Goal: Browse casually: Explore the website without a specific task or goal

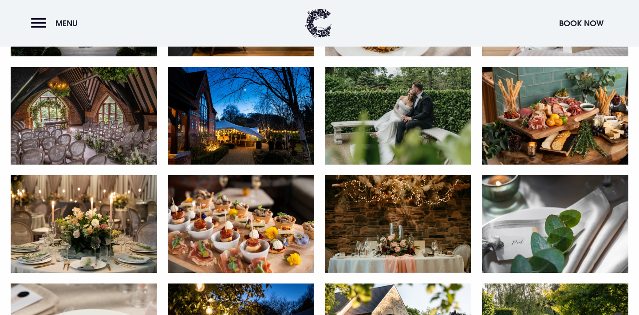
scroll to position [563, 0]
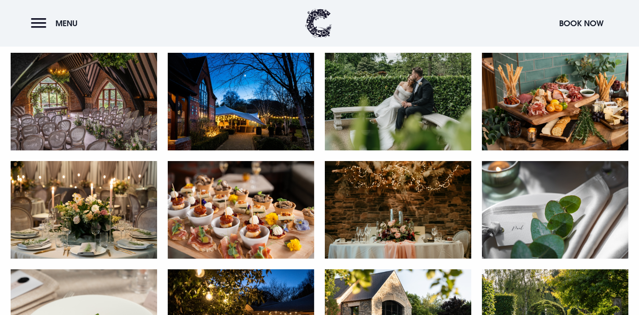
click at [81, 117] on img at bounding box center [84, 102] width 146 height 98
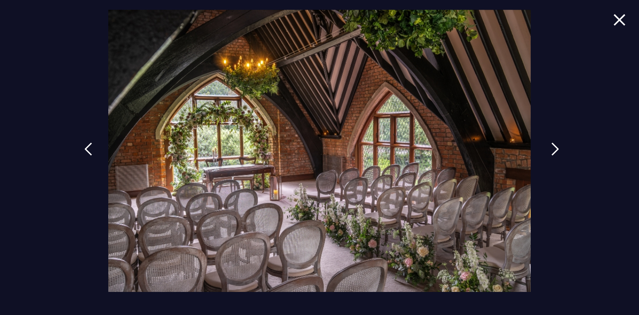
click at [553, 149] on img at bounding box center [555, 148] width 8 height 13
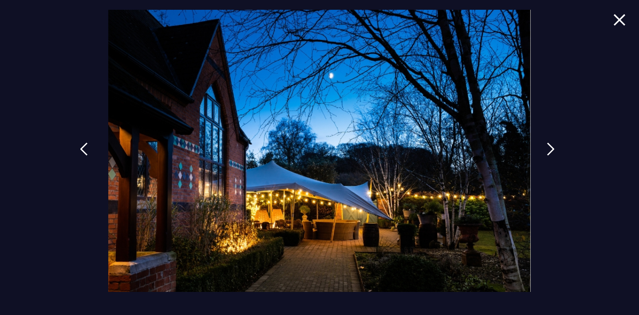
click at [86, 147] on img at bounding box center [84, 148] width 8 height 13
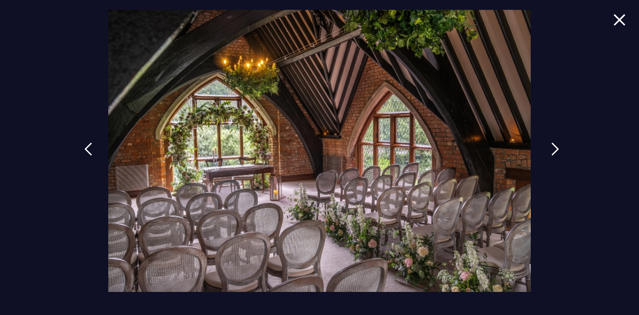
click at [551, 154] on img at bounding box center [555, 148] width 8 height 13
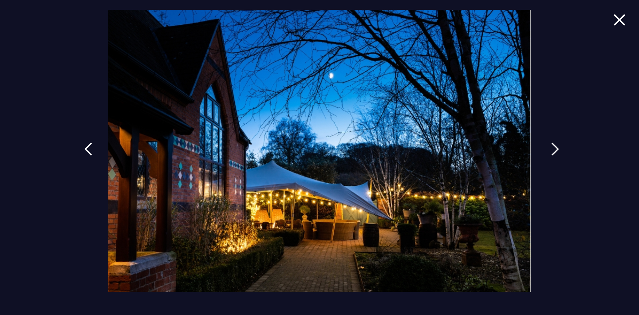
click at [551, 154] on link at bounding box center [555, 155] width 22 height 41
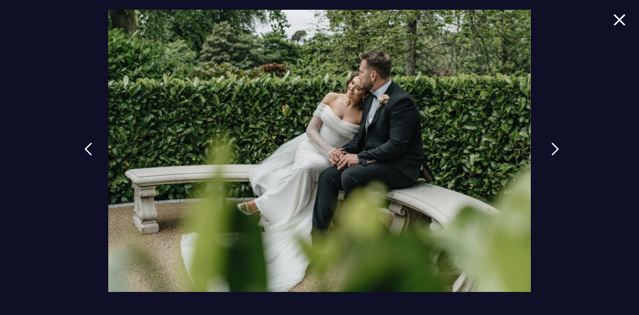
click at [551, 154] on link at bounding box center [555, 155] width 22 height 41
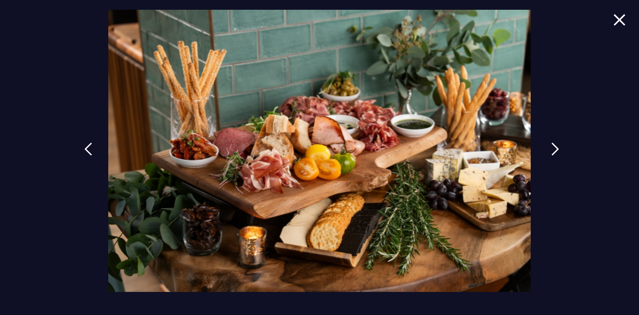
click at [551, 154] on link at bounding box center [555, 155] width 22 height 41
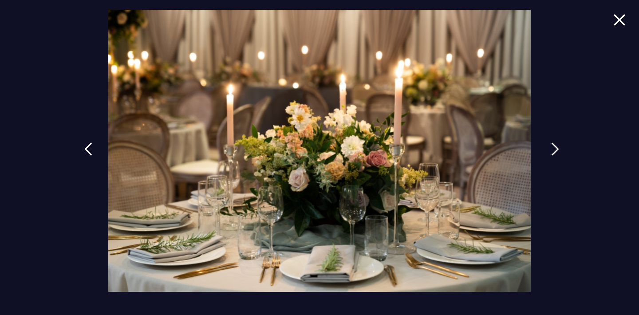
click at [551, 154] on link at bounding box center [555, 155] width 22 height 41
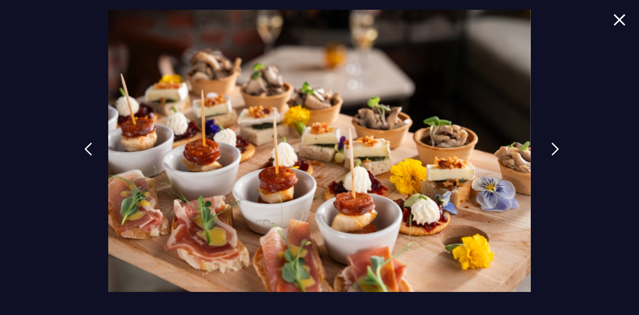
click at [551, 154] on link at bounding box center [555, 155] width 22 height 41
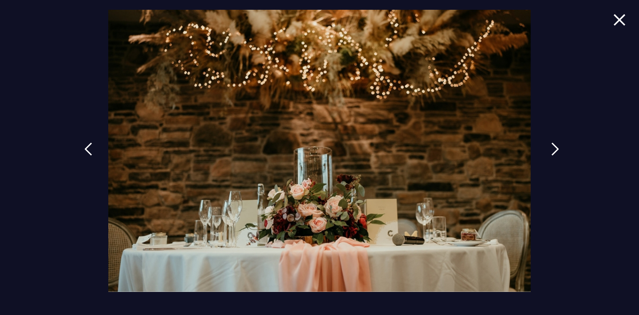
click at [551, 154] on link at bounding box center [555, 155] width 22 height 41
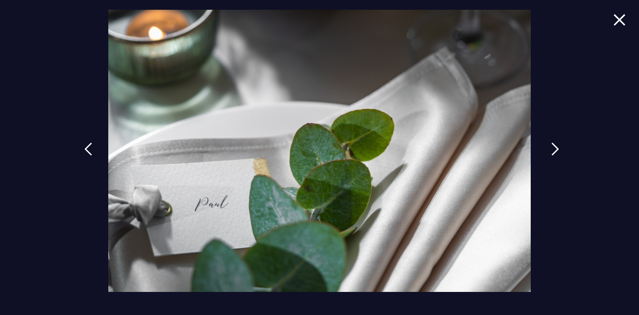
click at [551, 154] on link at bounding box center [555, 155] width 22 height 41
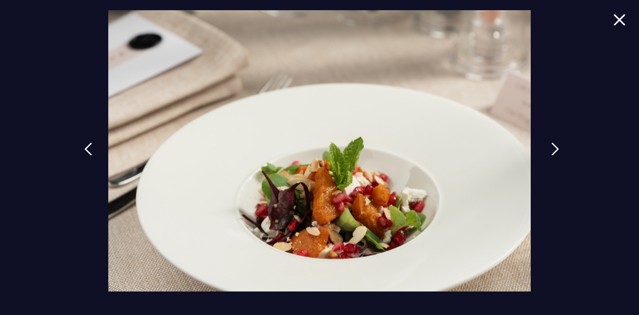
click at [551, 154] on link at bounding box center [555, 155] width 22 height 41
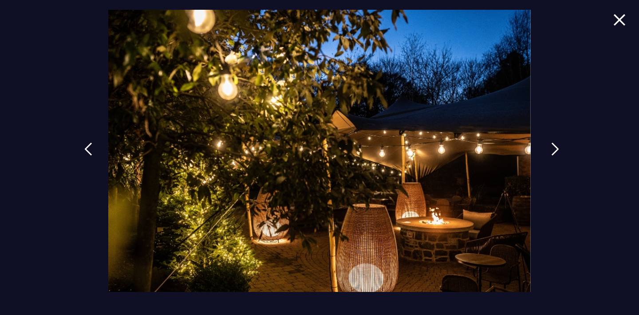
click at [551, 154] on link at bounding box center [555, 155] width 22 height 41
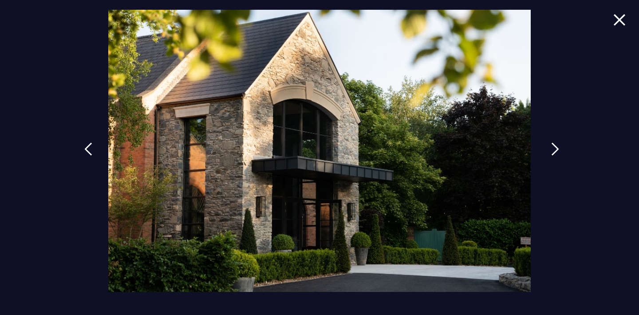
click at [551, 154] on link at bounding box center [555, 155] width 22 height 41
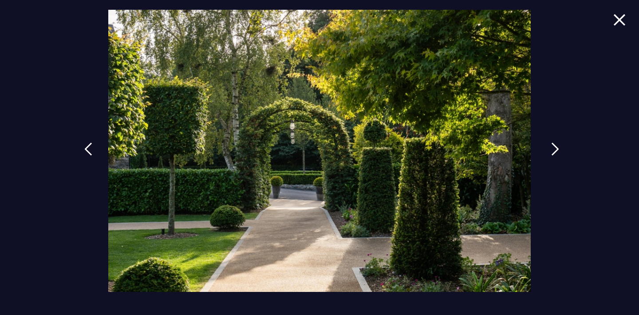
click at [551, 154] on link at bounding box center [555, 155] width 22 height 41
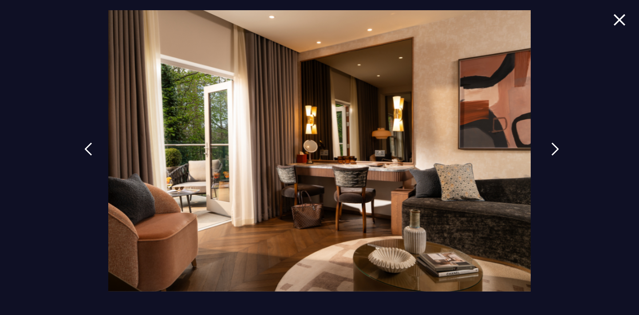
click at [551, 154] on link at bounding box center [555, 155] width 22 height 41
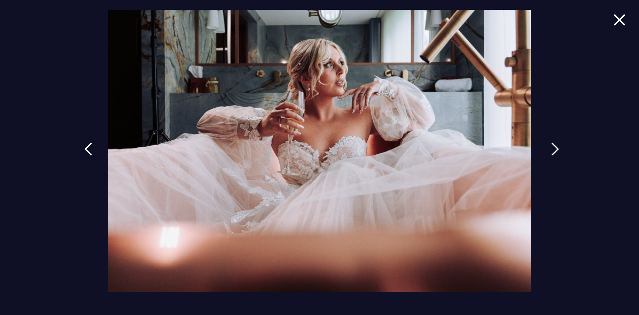
click at [551, 154] on link at bounding box center [555, 155] width 22 height 41
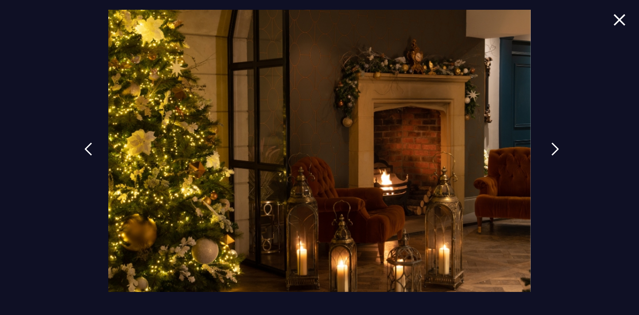
click at [551, 154] on link at bounding box center [555, 155] width 22 height 41
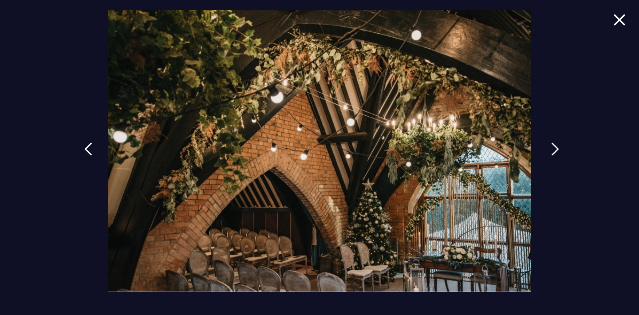
click at [551, 154] on link at bounding box center [555, 155] width 22 height 41
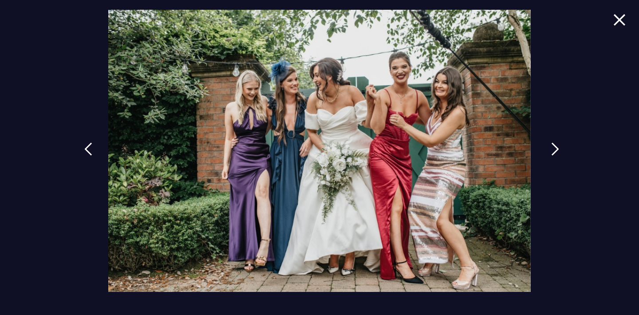
click at [551, 154] on link at bounding box center [555, 155] width 22 height 41
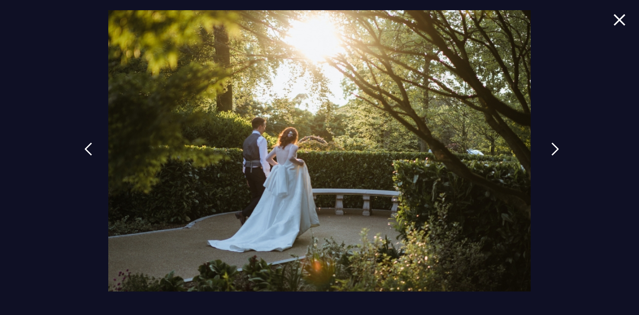
click at [551, 154] on link at bounding box center [555, 155] width 22 height 41
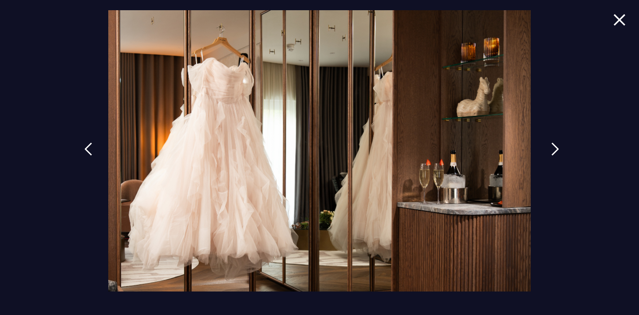
click at [551, 154] on link at bounding box center [555, 155] width 22 height 41
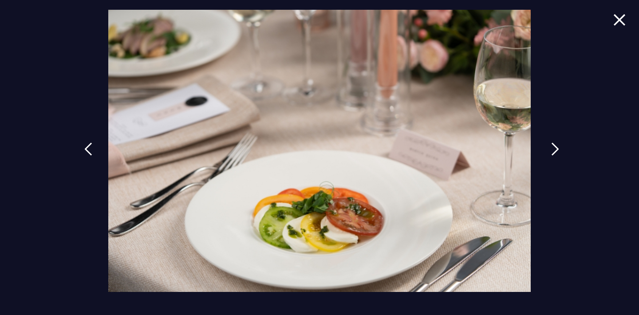
click at [551, 154] on link at bounding box center [555, 155] width 22 height 41
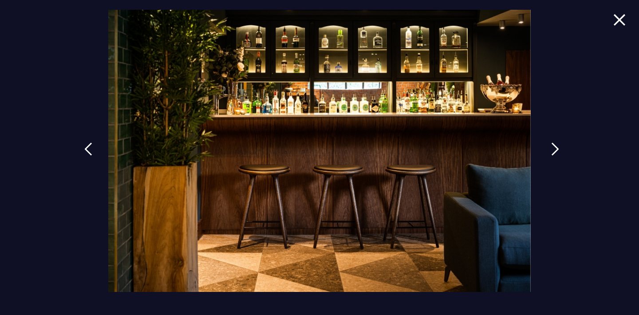
click at [551, 154] on link at bounding box center [555, 155] width 22 height 41
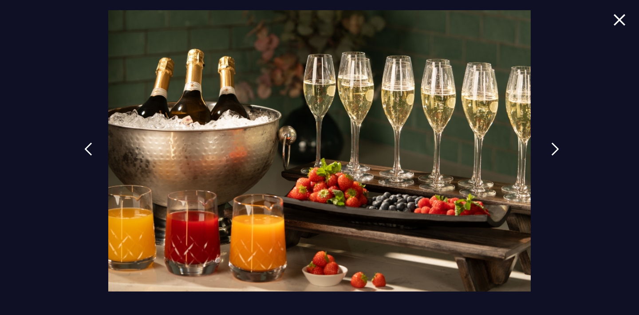
click at [551, 154] on link at bounding box center [555, 155] width 22 height 41
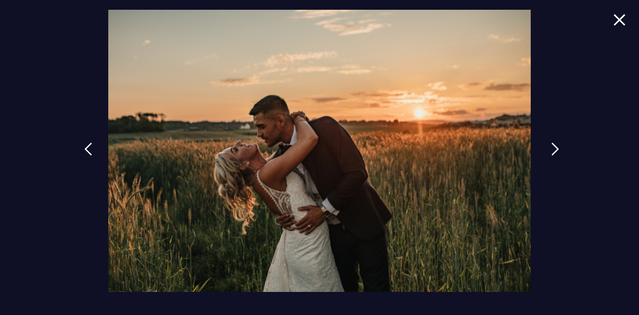
click at [551, 154] on link at bounding box center [555, 155] width 22 height 41
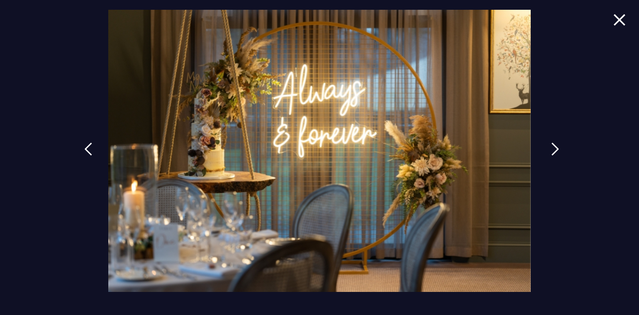
click at [551, 154] on link at bounding box center [555, 155] width 22 height 41
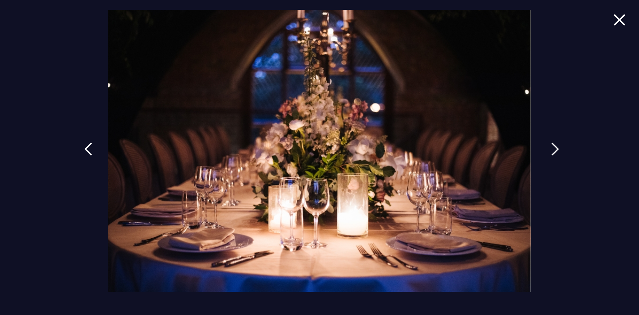
click at [551, 154] on link at bounding box center [555, 155] width 22 height 41
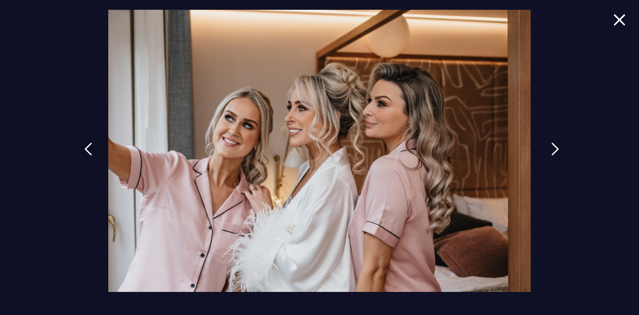
click at [551, 154] on link at bounding box center [555, 155] width 22 height 41
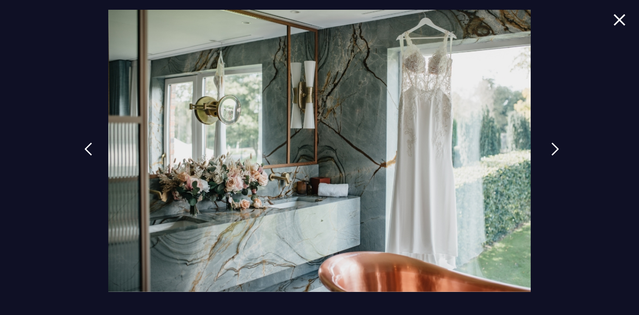
click at [551, 154] on link at bounding box center [555, 155] width 22 height 41
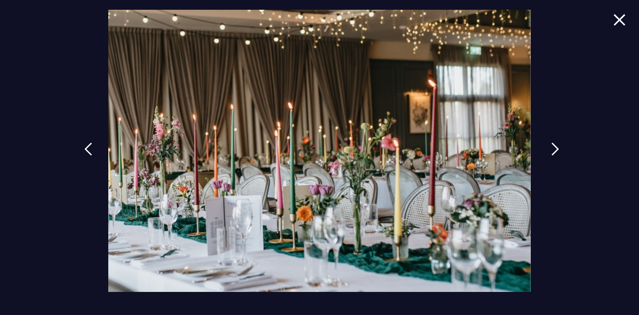
click at [551, 154] on link at bounding box center [555, 155] width 22 height 41
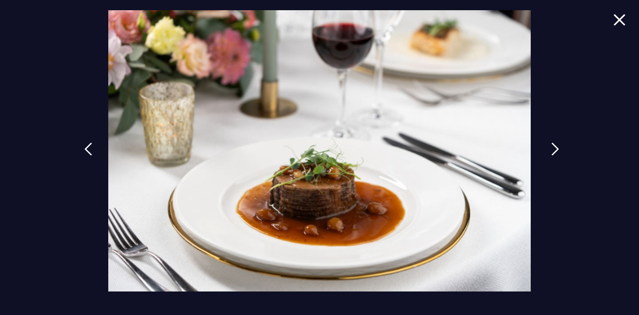
click at [551, 154] on link at bounding box center [555, 155] width 22 height 41
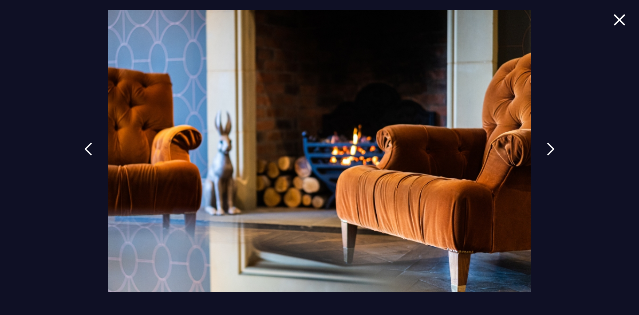
click at [623, 17] on img at bounding box center [619, 20] width 12 height 12
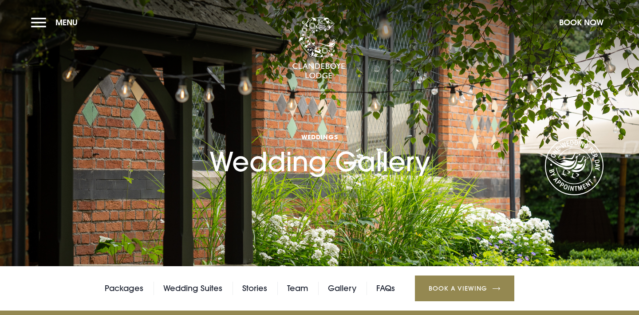
scroll to position [0, 0]
click at [129, 290] on link "Packages" at bounding box center [124, 288] width 39 height 13
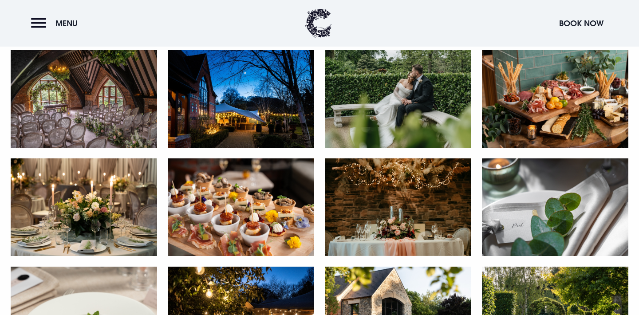
scroll to position [566, 0]
